Goal: Information Seeking & Learning: Learn about a topic

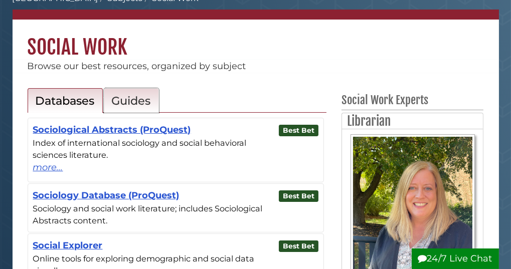
scroll to position [63, 0]
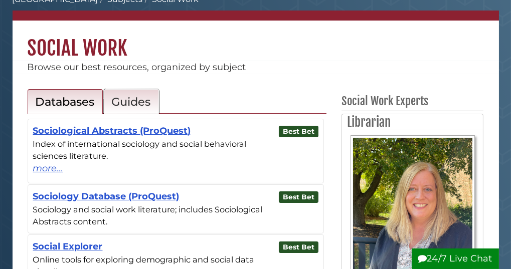
click at [133, 109] on h2 "Guides" at bounding box center [131, 102] width 39 height 14
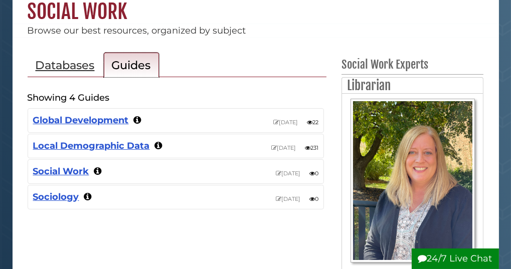
scroll to position [166, 0]
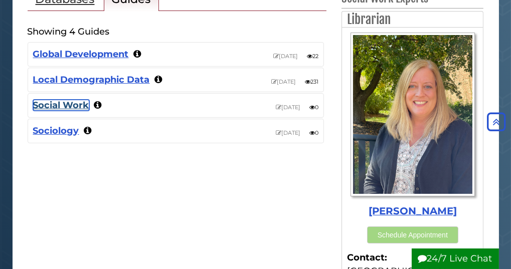
click at [73, 111] on link "Social Work" at bounding box center [61, 105] width 56 height 11
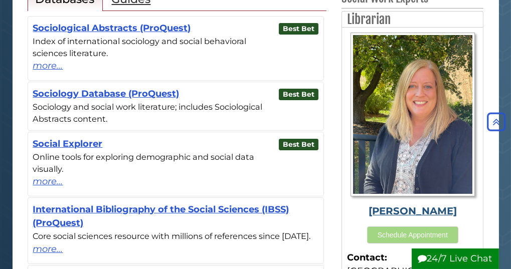
scroll to position [168, 0]
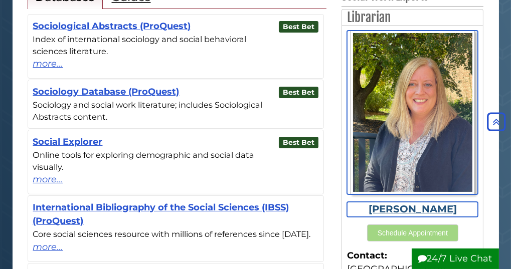
click at [392, 217] on div "[PERSON_NAME]" at bounding box center [412, 209] width 131 height 15
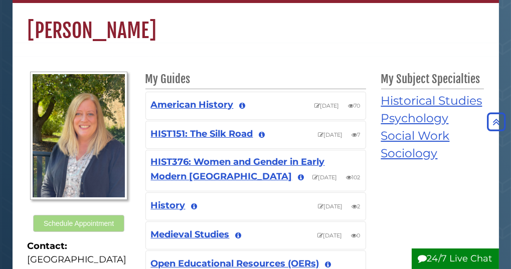
scroll to position [80, 0]
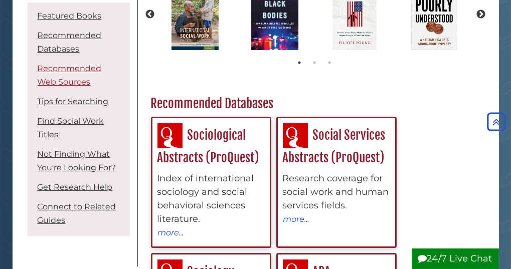
scroll to position [179, 0]
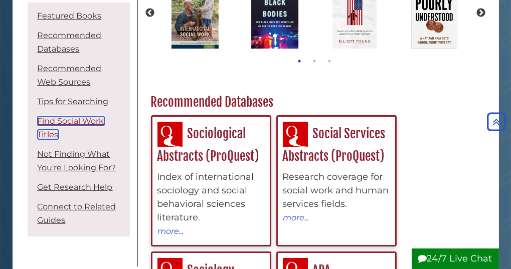
click at [44, 124] on link "Find Social Work Titles" at bounding box center [71, 127] width 67 height 23
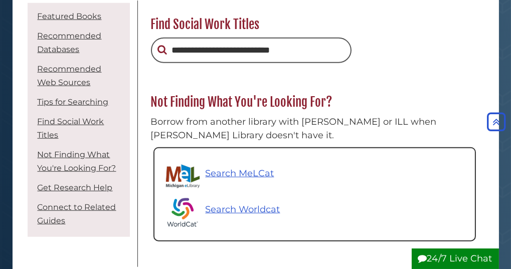
scroll to position [1403, 0]
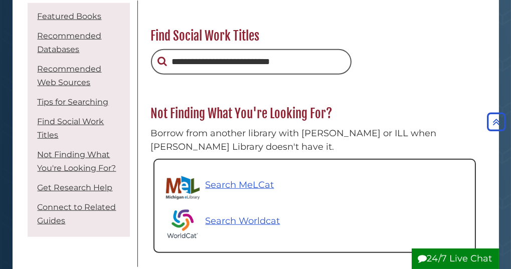
click at [186, 68] on input "text" at bounding box center [251, 62] width 201 height 26
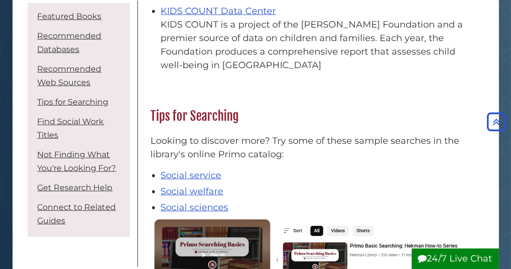
scroll to position [1041, 0]
